Goal: Task Accomplishment & Management: Manage account settings

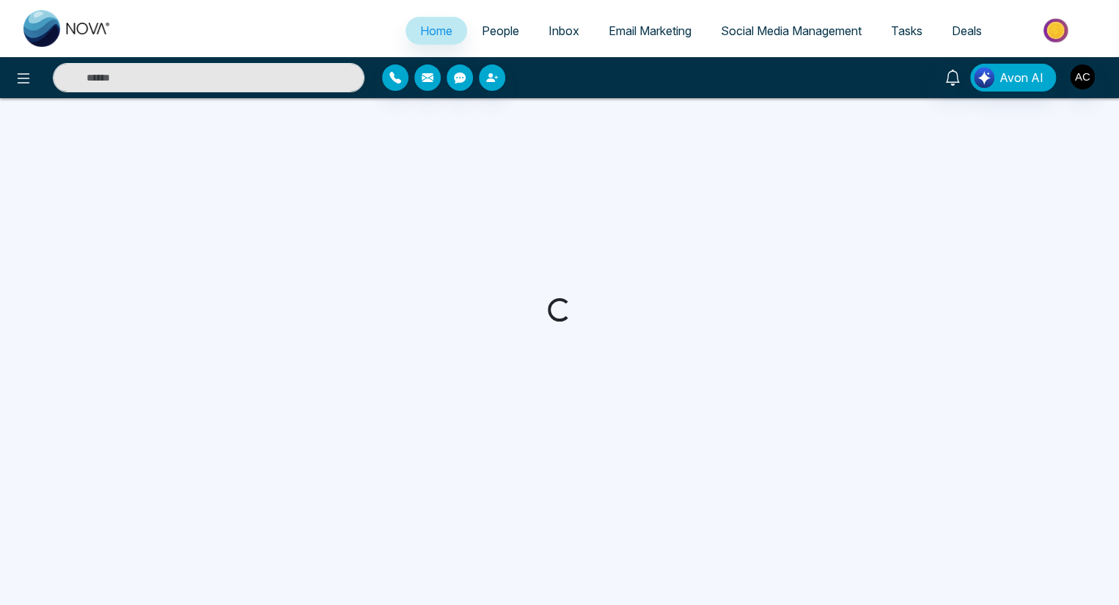
select select "*"
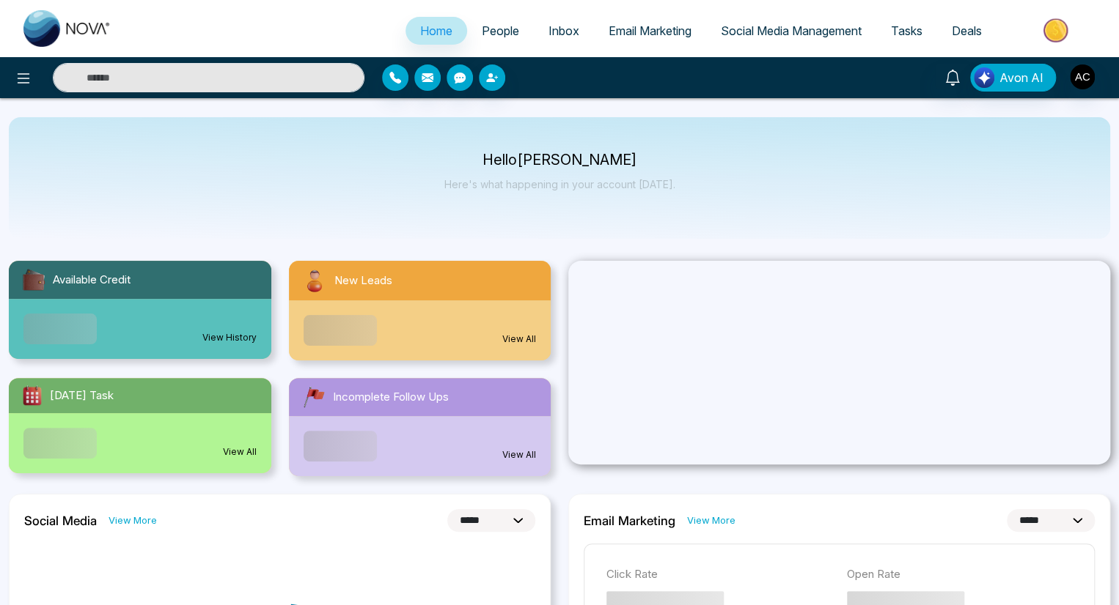
click at [490, 31] on span "People" at bounding box center [500, 30] width 37 height 15
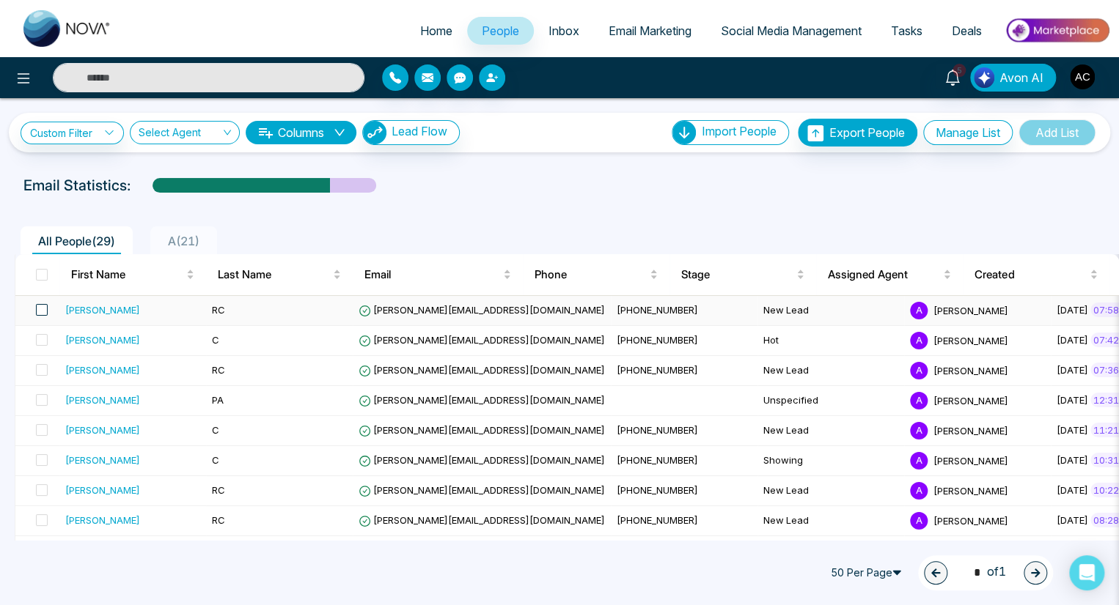
click at [41, 309] on span at bounding box center [42, 310] width 12 height 12
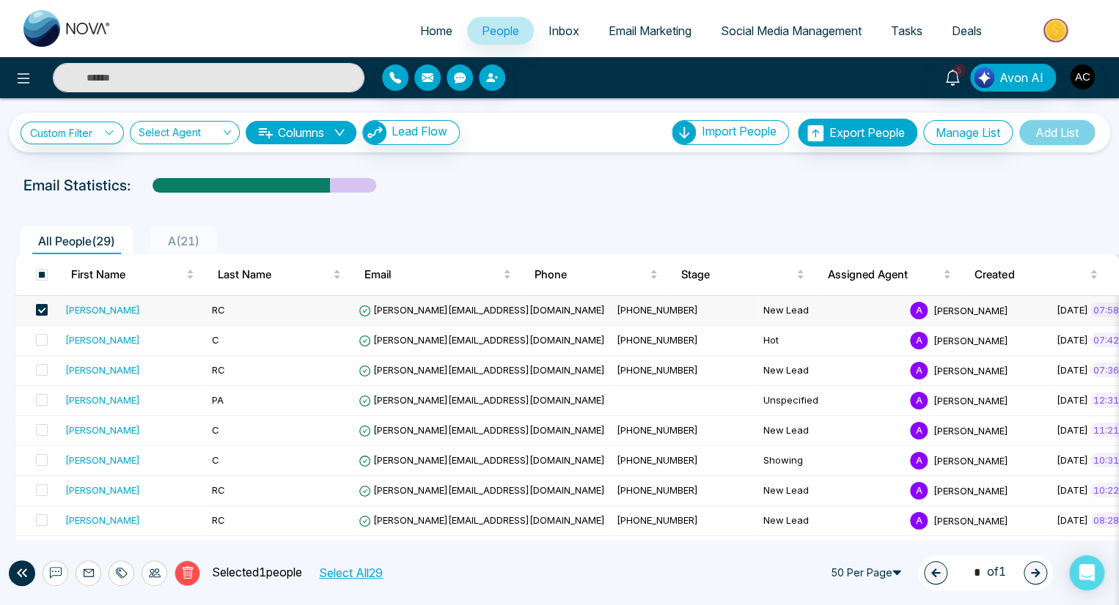
click at [121, 572] on icon at bounding box center [122, 573] width 12 height 12
click at [84, 517] on link "Add Tags" at bounding box center [85, 517] width 47 height 12
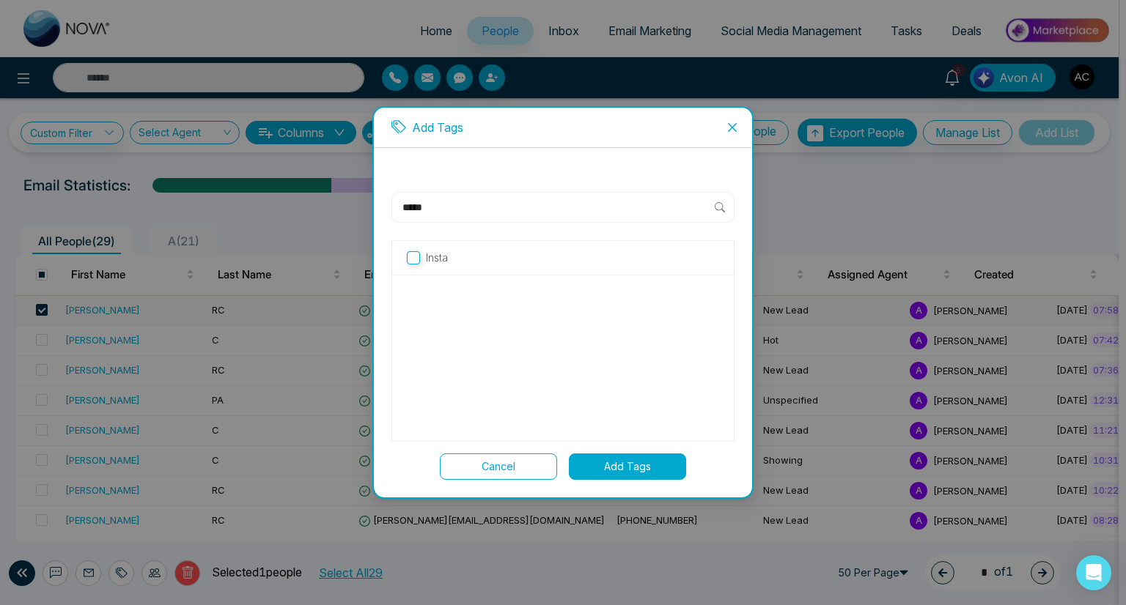
type input "*****"
click at [627, 466] on button "Add Tags" at bounding box center [627, 467] width 117 height 26
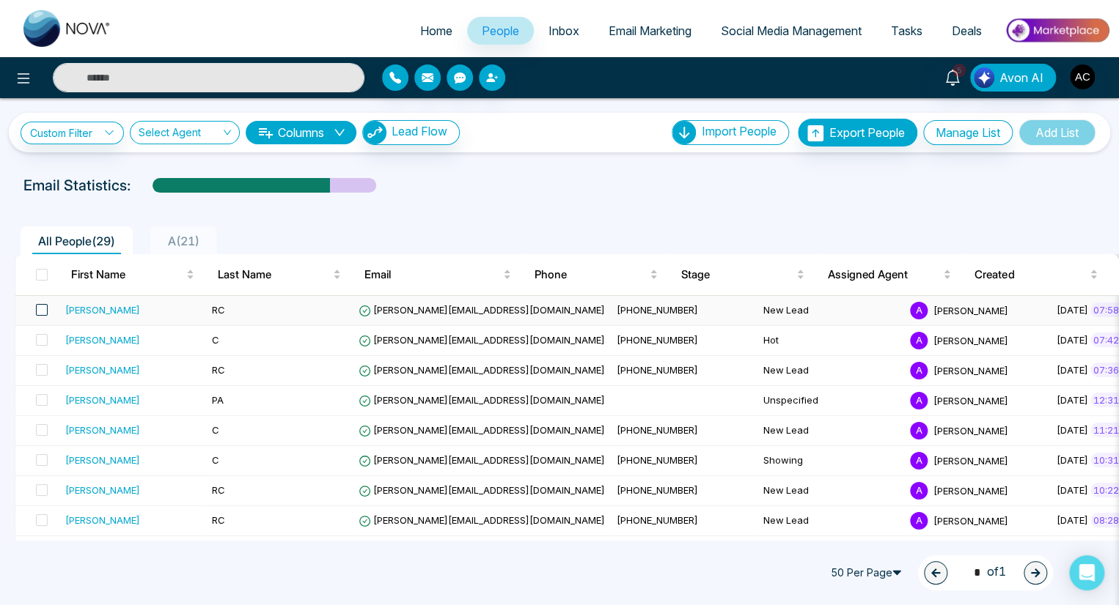
click at [41, 309] on span at bounding box center [42, 310] width 12 height 12
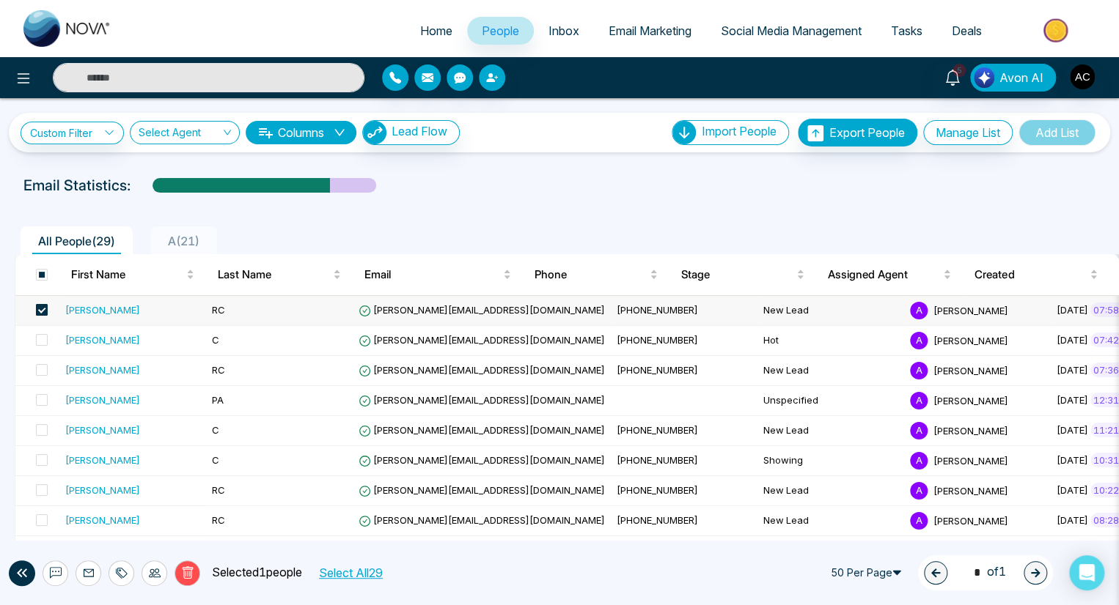
scroll to position [7, 0]
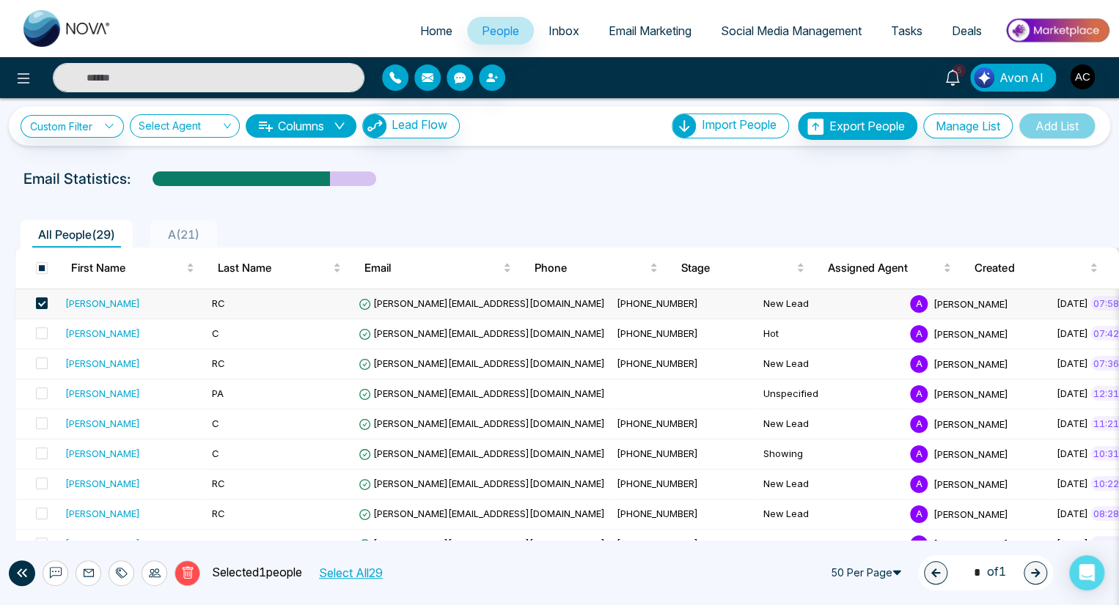
click at [121, 572] on icon at bounding box center [122, 573] width 12 height 12
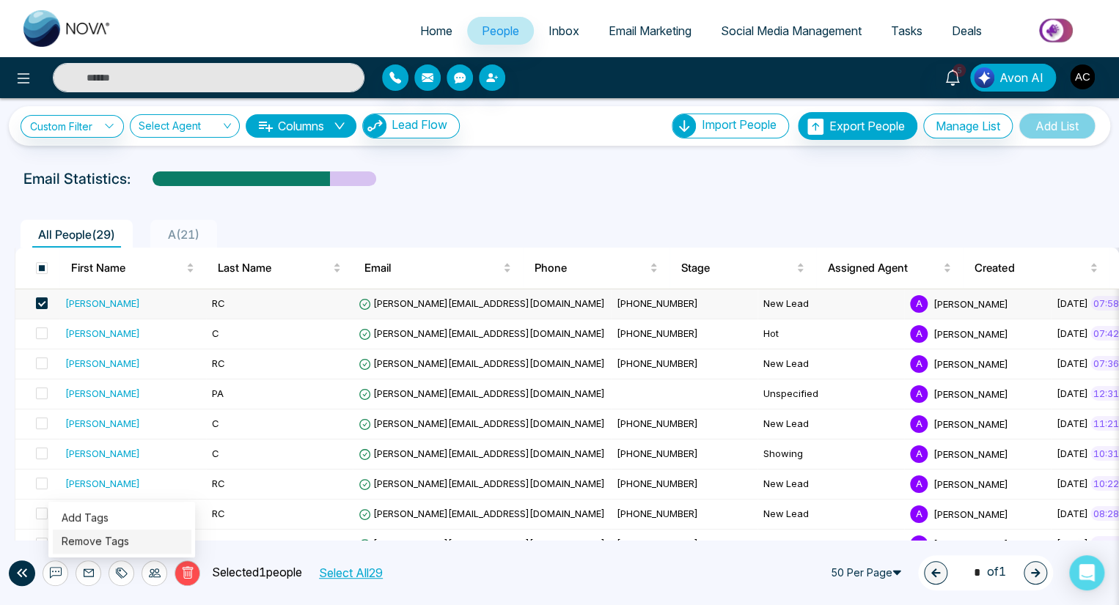
click at [94, 545] on link "Remove Tags" at bounding box center [95, 541] width 67 height 12
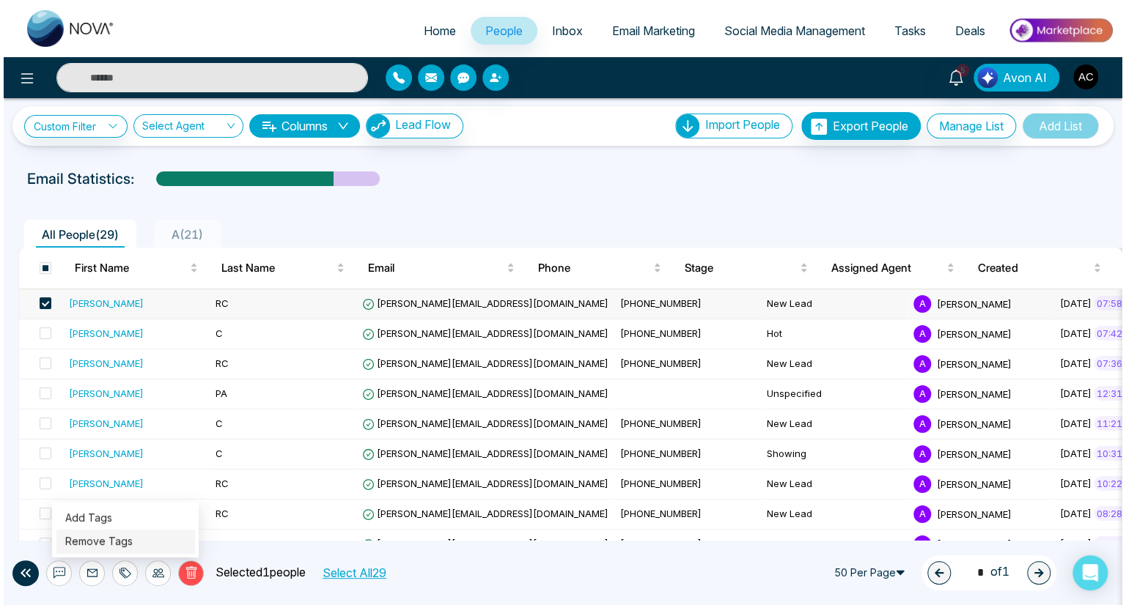
scroll to position [0, 0]
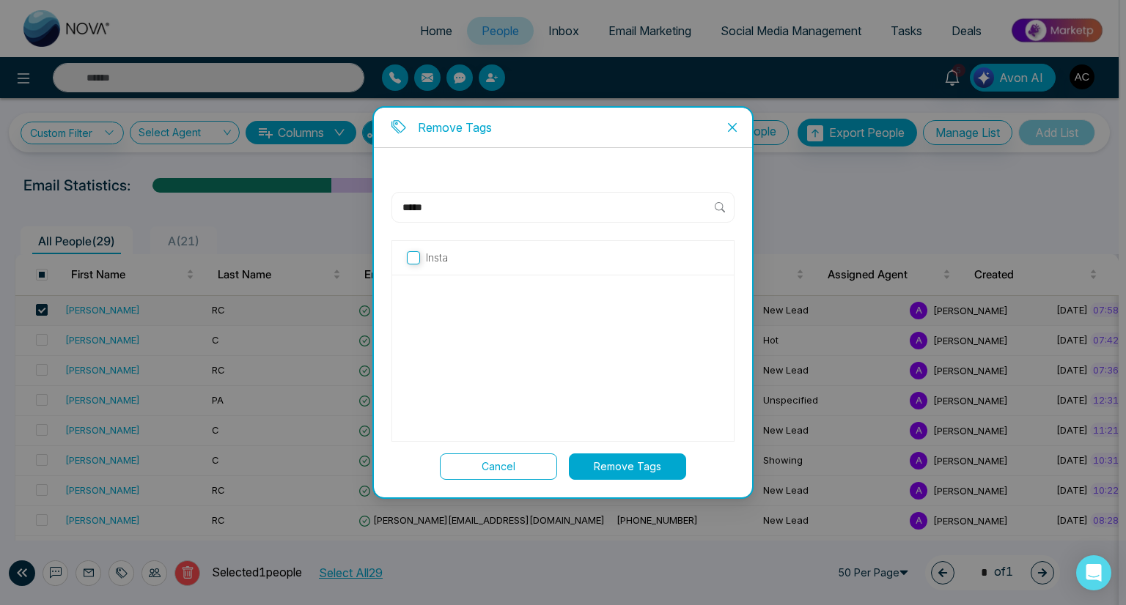
type input "*****"
click at [627, 466] on button "Remove Tags" at bounding box center [627, 467] width 117 height 26
